Goal: Task Accomplishment & Management: Manage account settings

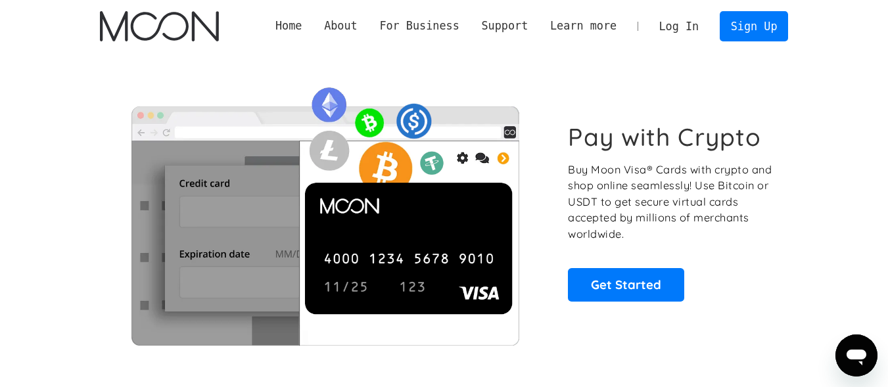
click at [693, 21] on link "Log In" at bounding box center [679, 26] width 62 height 29
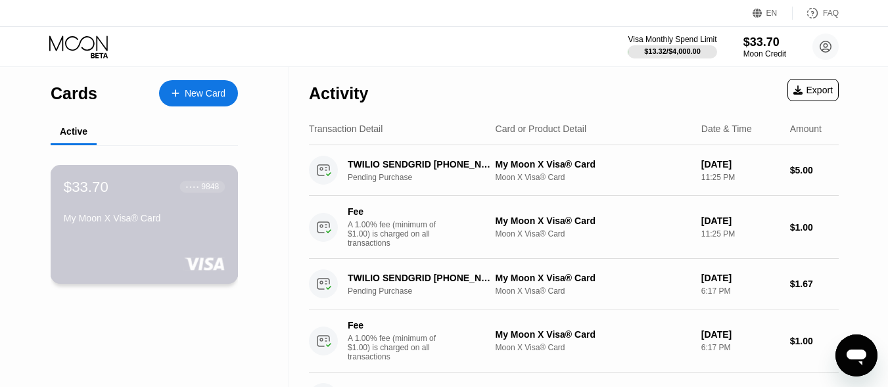
click at [125, 195] on div "$33.70 ● ● ● ● 9848" at bounding box center [144, 186] width 161 height 17
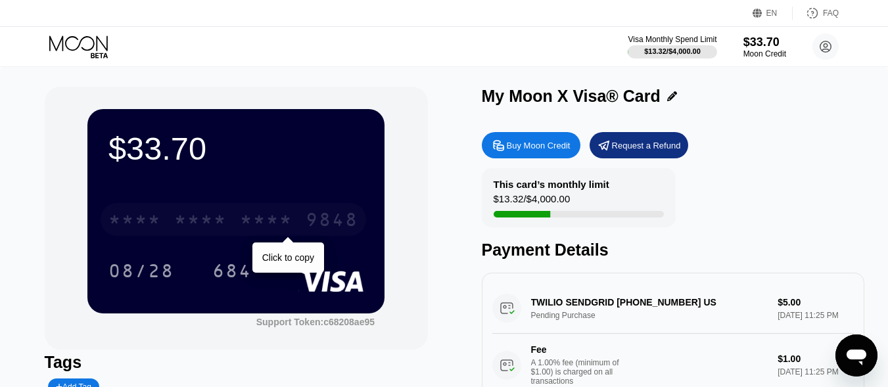
click at [323, 211] on div "* * * * * * * * * * * * 9848" at bounding box center [234, 219] width 266 height 33
click at [323, 218] on div "9848" at bounding box center [332, 221] width 53 height 21
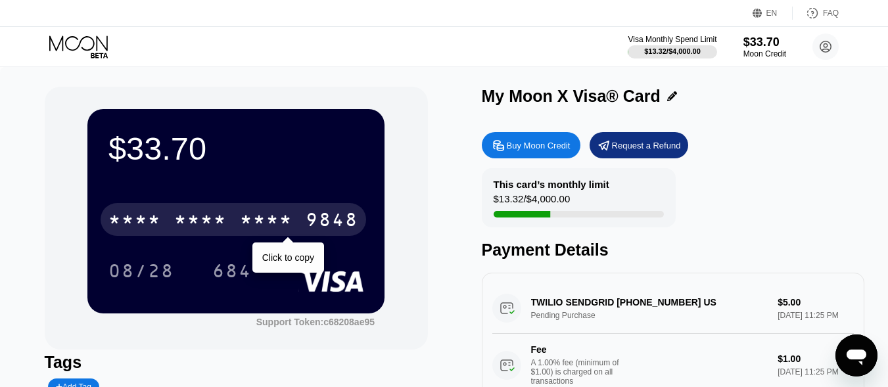
click at [329, 222] on div "9848" at bounding box center [332, 221] width 53 height 21
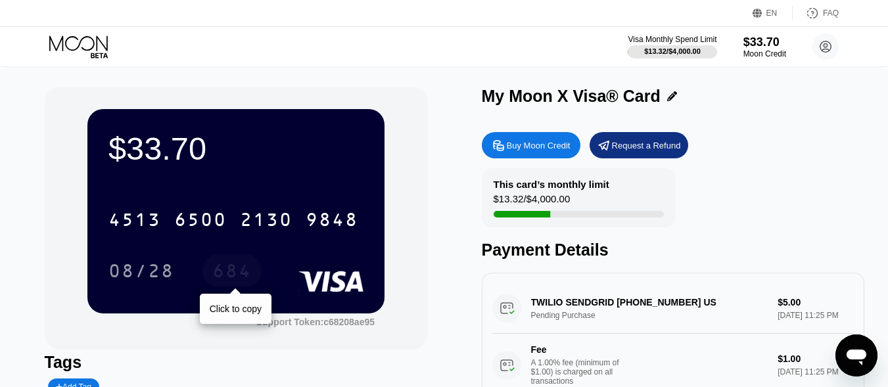
click at [232, 275] on div "684" at bounding box center [231, 272] width 39 height 21
